Goal: Information Seeking & Learning: Learn about a topic

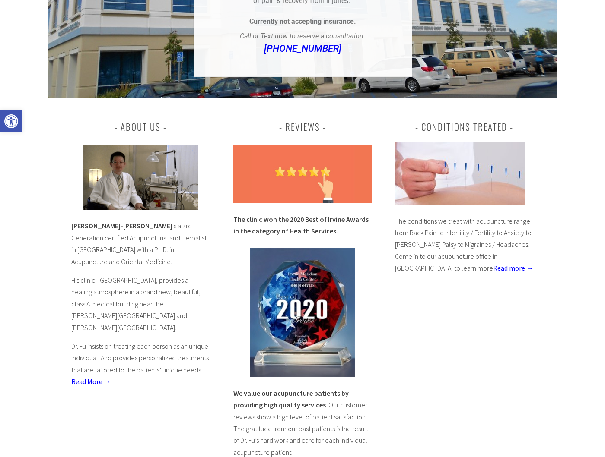
scroll to position [247, 0]
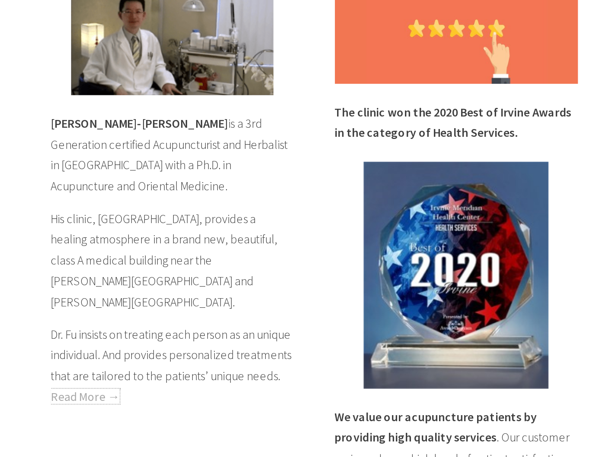
click at [90, 377] on link "Read More →" at bounding box center [90, 381] width 39 height 9
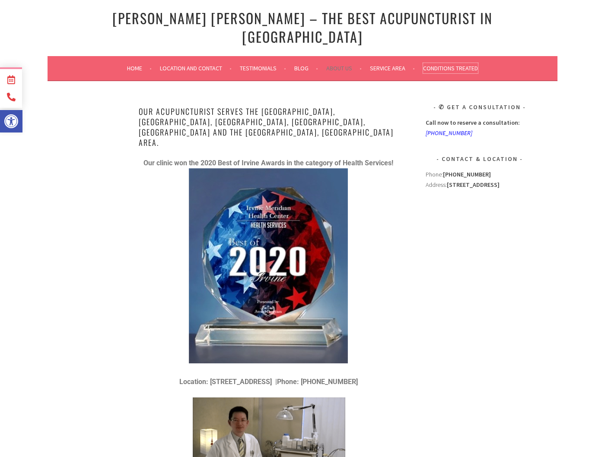
click at [476, 63] on link "Conditions Treated" at bounding box center [450, 68] width 55 height 10
